Goal: Navigation & Orientation: Find specific page/section

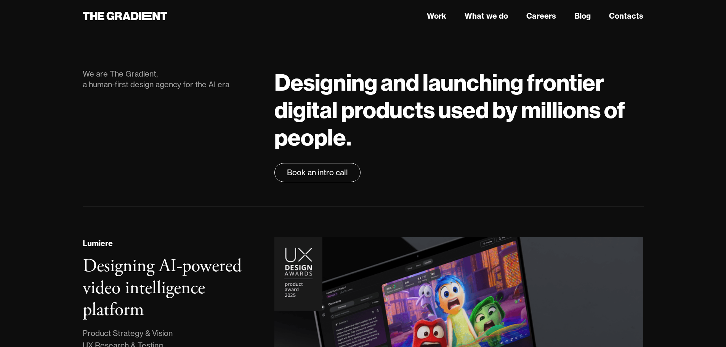
drag, startPoint x: 82, startPoint y: 181, endPoint x: 76, endPoint y: 157, distance: 24.4
click at [82, 181] on div "We are The Gradient, a human-first design agency for the AI era" at bounding box center [171, 126] width 192 height 114
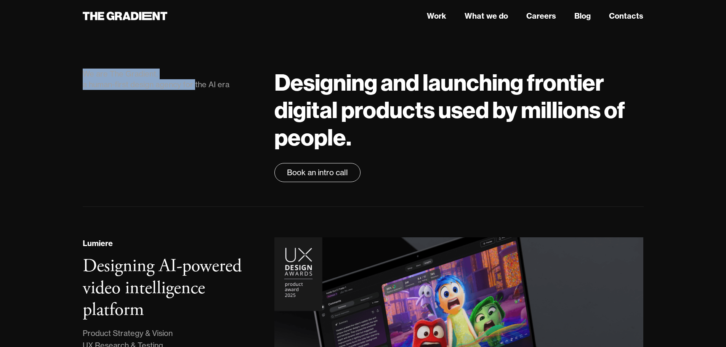
drag, startPoint x: 81, startPoint y: 86, endPoint x: 204, endPoint y: 122, distance: 128.3
click at [207, 112] on div "We are The Gradient, a human-first design agency for the AI era" at bounding box center [171, 126] width 192 height 114
click at [164, 146] on div "We are The Gradient, a human-first design agency for the AI era" at bounding box center [171, 126] width 192 height 114
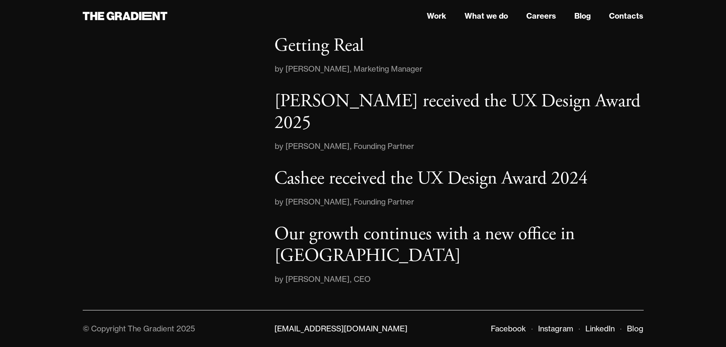
scroll to position [1256, 0]
click at [114, 19] on icon at bounding box center [110, 16] width 8 height 8
click at [476, 16] on link "What we do" at bounding box center [486, 15] width 43 height 11
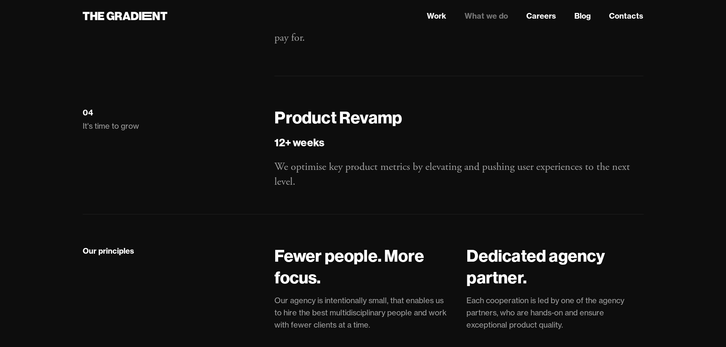
scroll to position [1487, 0]
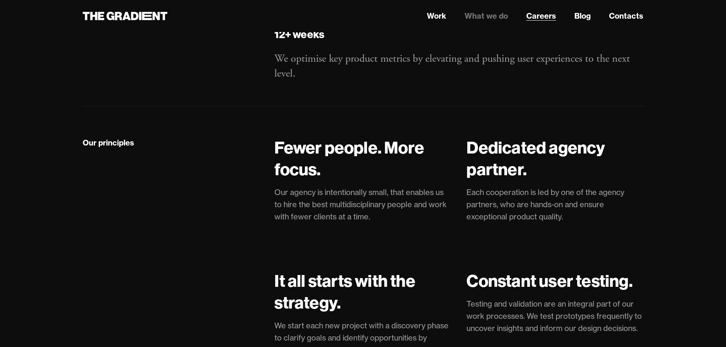
click at [545, 19] on link "Careers" at bounding box center [541, 15] width 30 height 11
